Goal: Navigation & Orientation: Go to known website

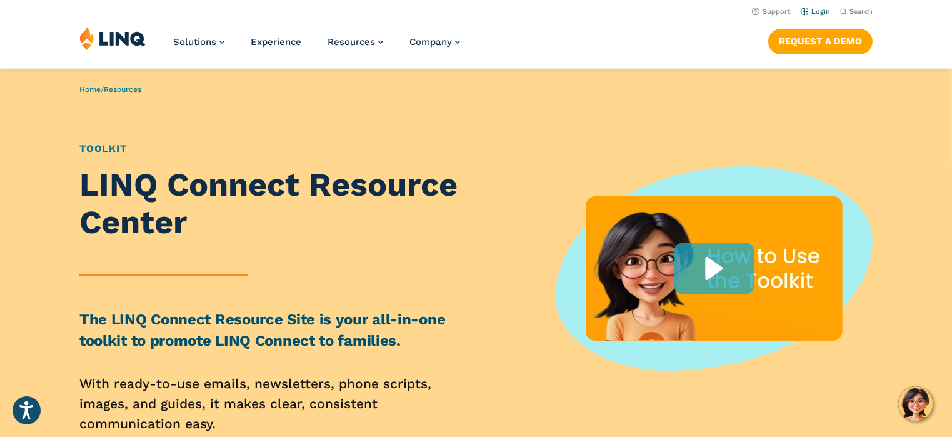
click at [813, 12] on link "Login" at bounding box center [815, 12] width 29 height 8
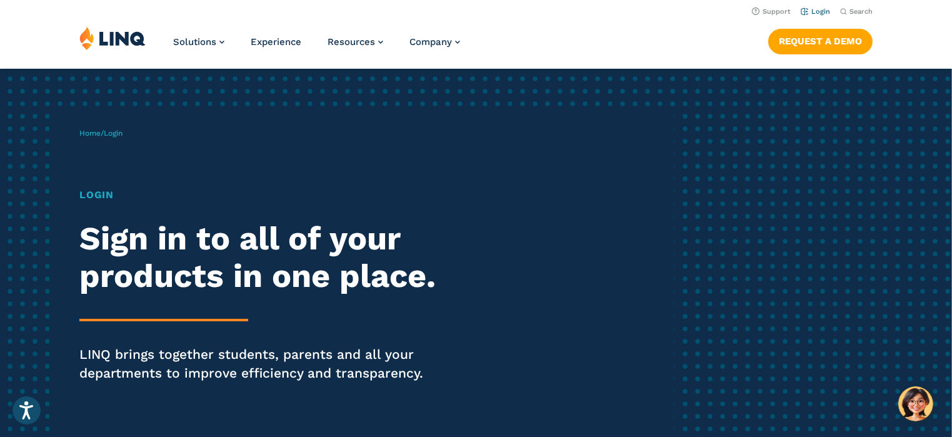
click at [813, 15] on link "Login" at bounding box center [815, 12] width 29 height 8
click at [813, 11] on link "Login" at bounding box center [815, 12] width 29 height 8
click at [817, 9] on link "Login" at bounding box center [815, 12] width 29 height 8
click at [803, 9] on link "Login" at bounding box center [815, 12] width 29 height 8
drag, startPoint x: 779, startPoint y: 9, endPoint x: 769, endPoint y: 9, distance: 9.4
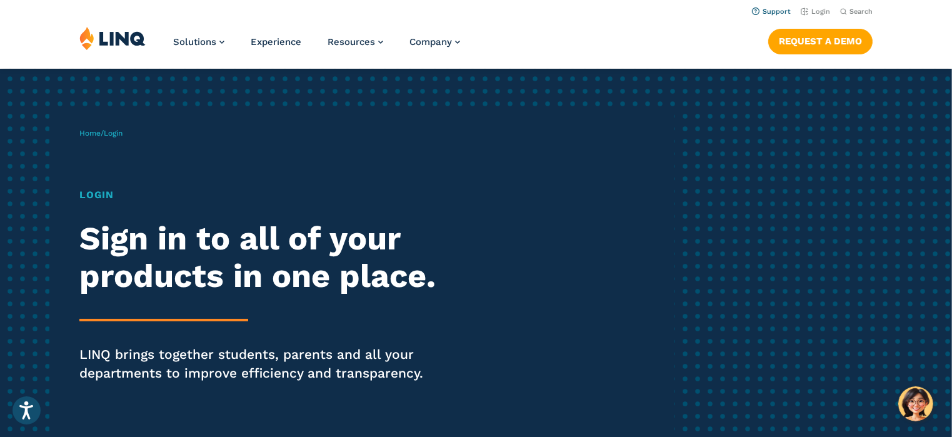
click at [778, 9] on link "Support" at bounding box center [771, 12] width 39 height 8
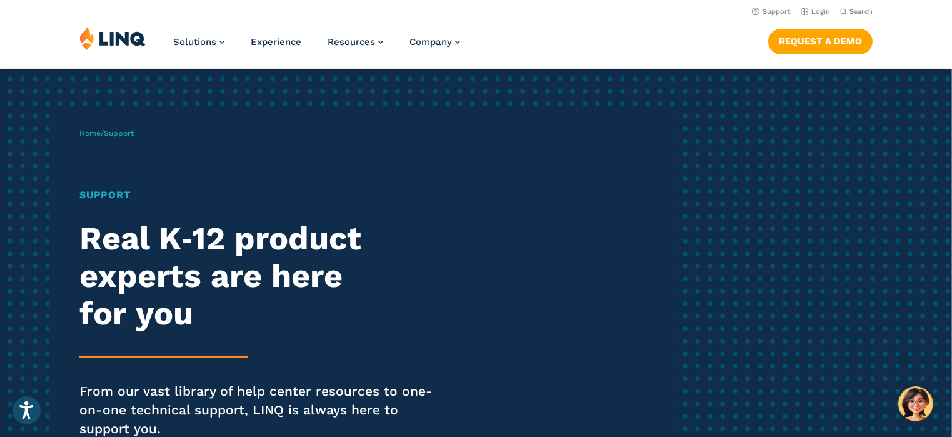
click at [115, 37] on img at bounding box center [112, 38] width 66 height 24
